Goal: Information Seeking & Learning: Understand process/instructions

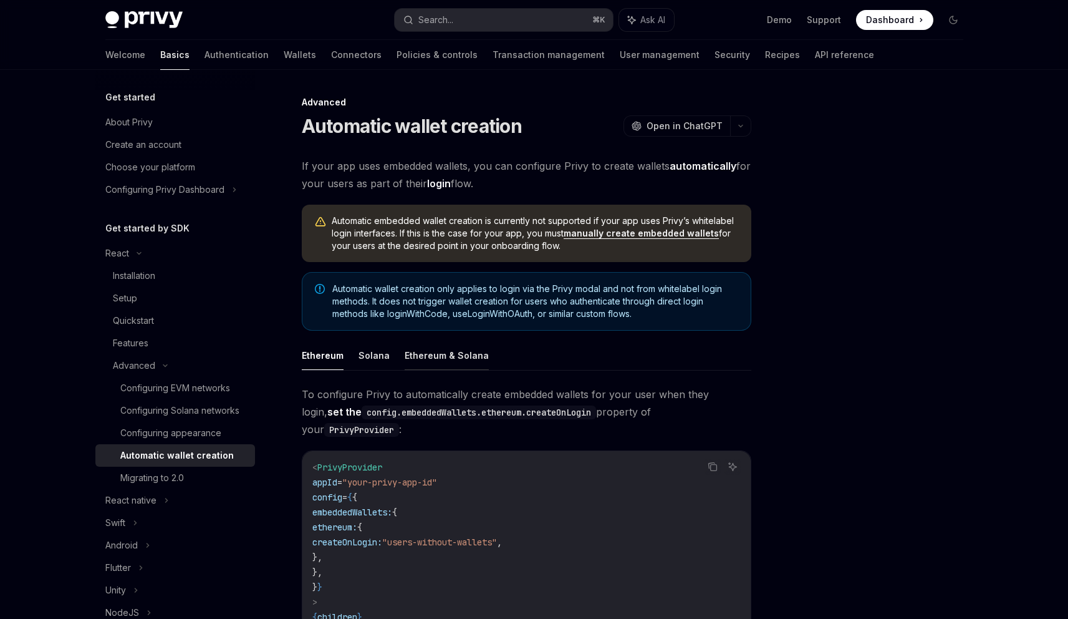
scroll to position [1, 0]
click at [369, 359] on button "Solana" at bounding box center [374, 354] width 31 height 29
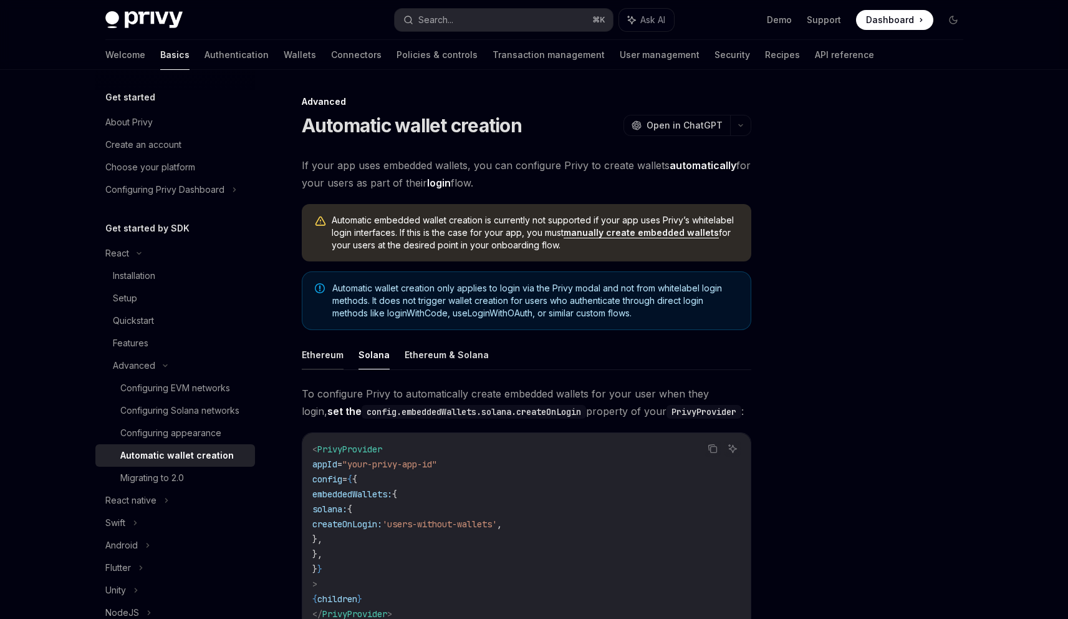
click at [326, 355] on button "Ethereum" at bounding box center [323, 354] width 42 height 29
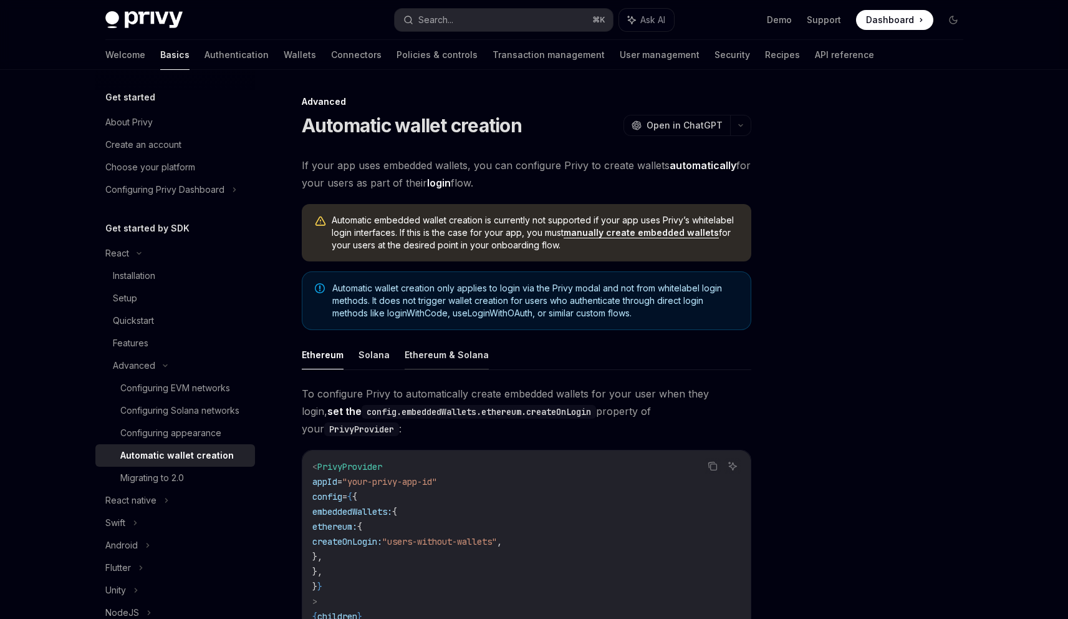
click at [438, 354] on button "Ethereum & Solana" at bounding box center [447, 354] width 84 height 29
type textarea "*"
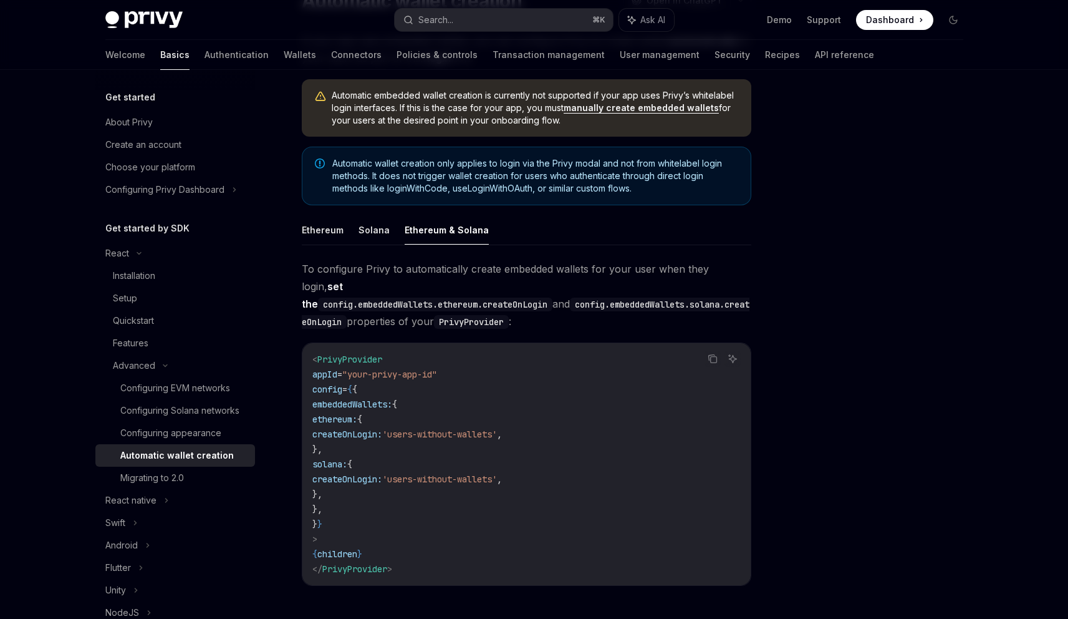
scroll to position [125, 0]
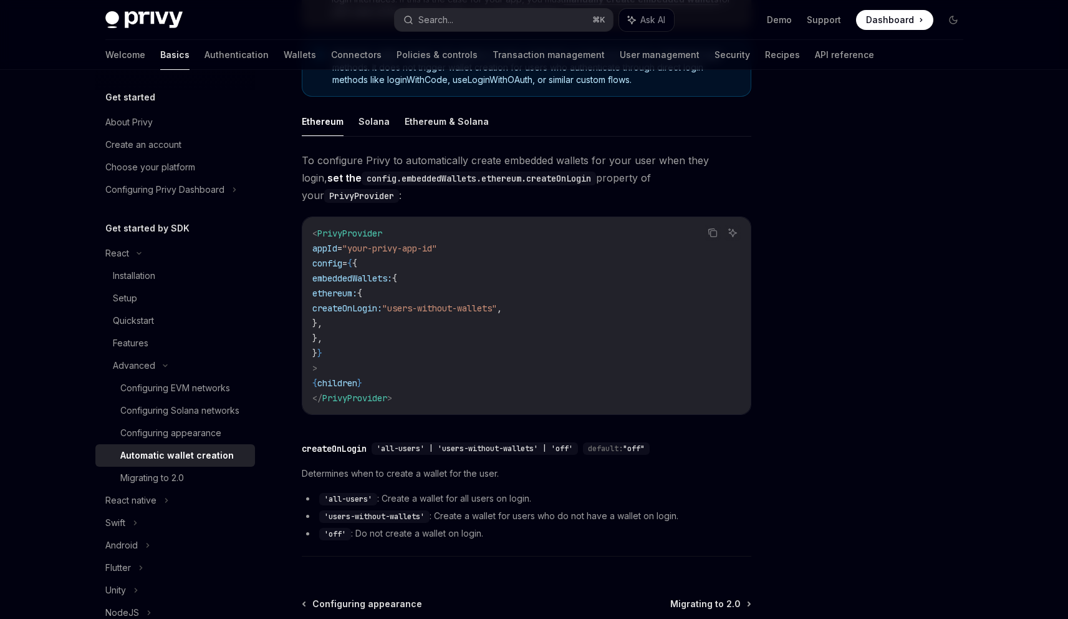
scroll to position [256, 0]
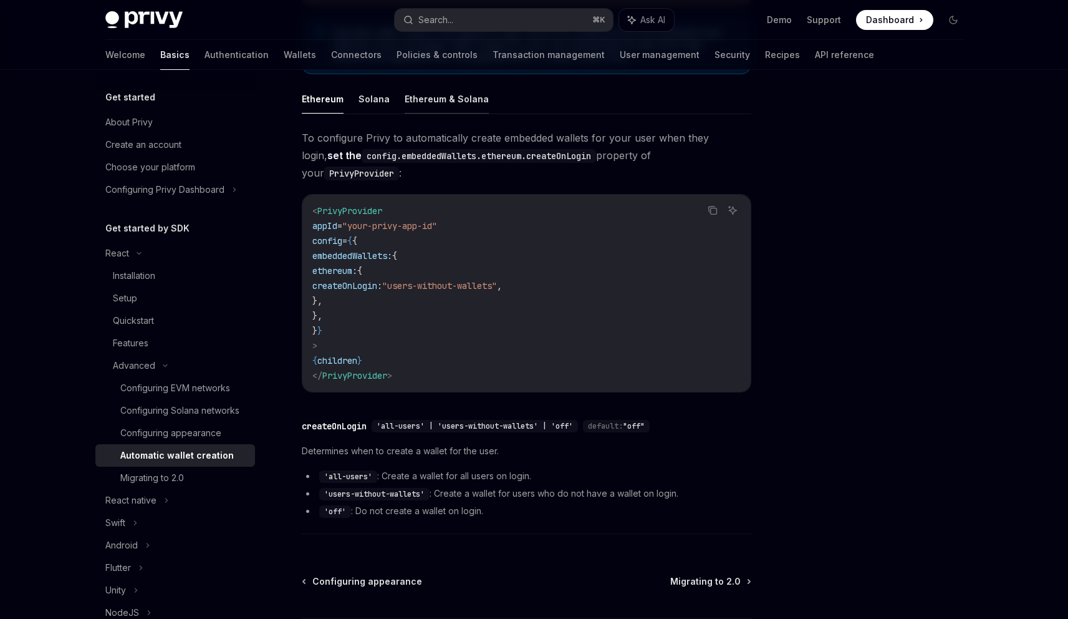
click at [440, 102] on button "Ethereum & Solana" at bounding box center [447, 98] width 84 height 29
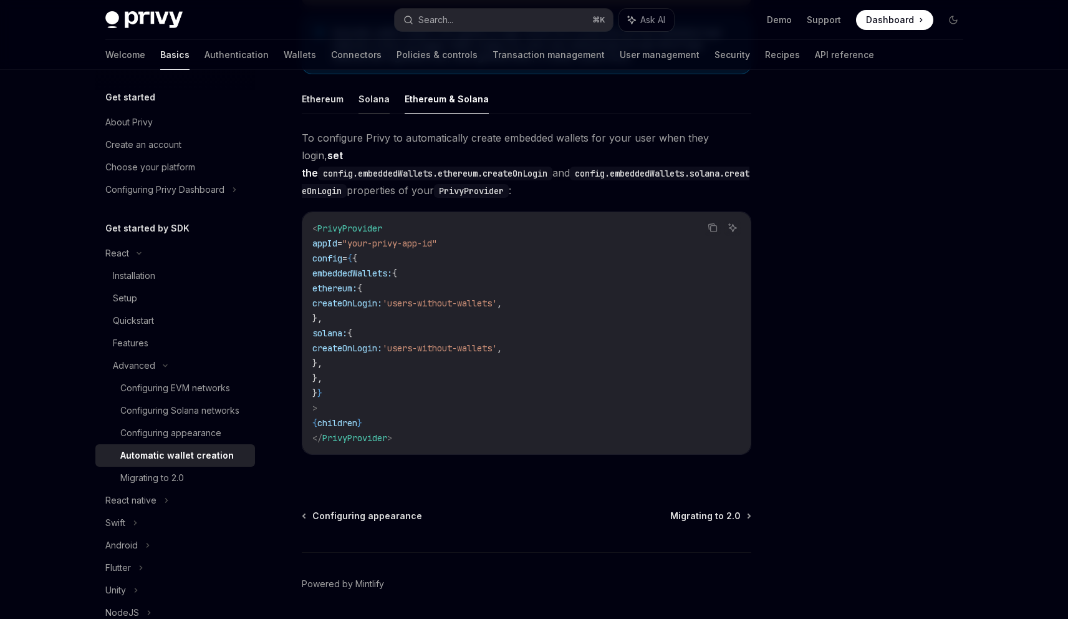
click at [379, 103] on button "Solana" at bounding box center [374, 98] width 31 height 29
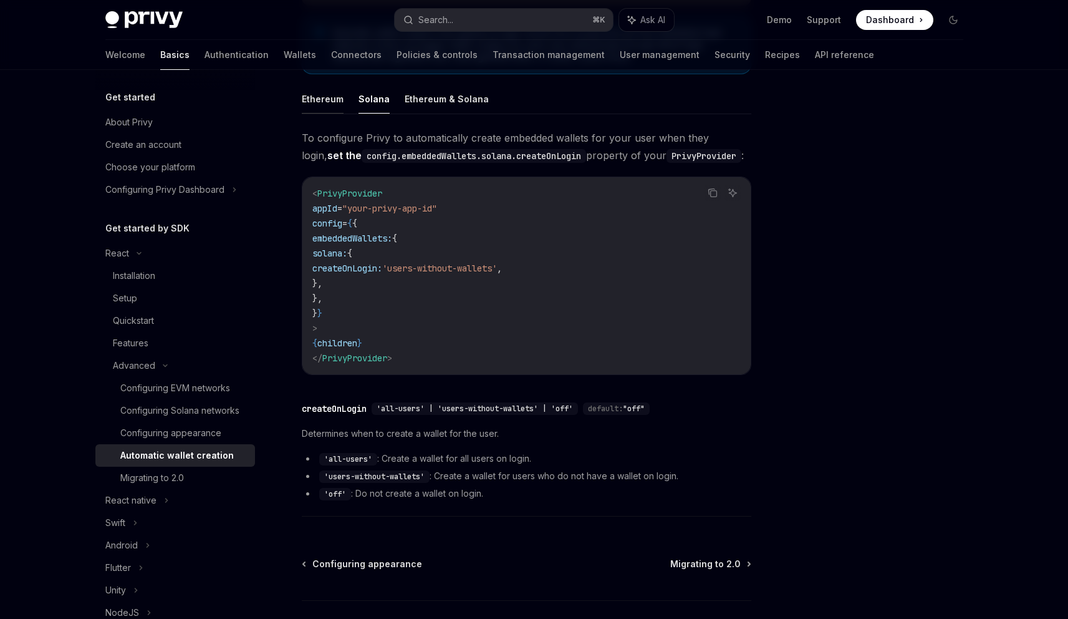
click at [315, 99] on button "Ethereum" at bounding box center [323, 98] width 42 height 29
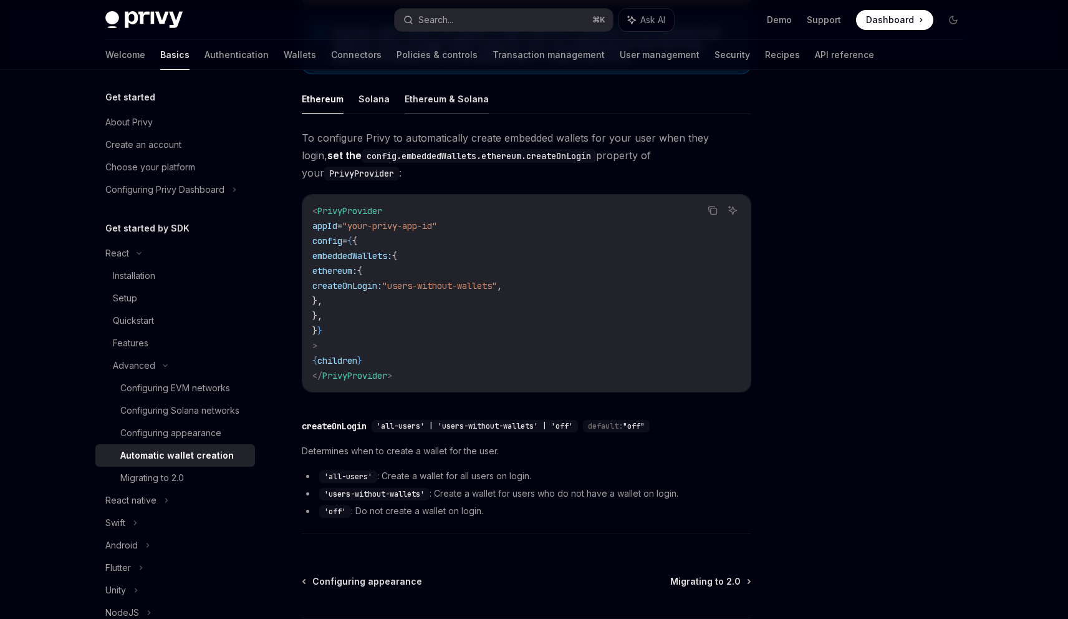
click at [439, 102] on button "Ethereum & Solana" at bounding box center [447, 98] width 84 height 29
type textarea "*"
